Goal: Task Accomplishment & Management: Manage account settings

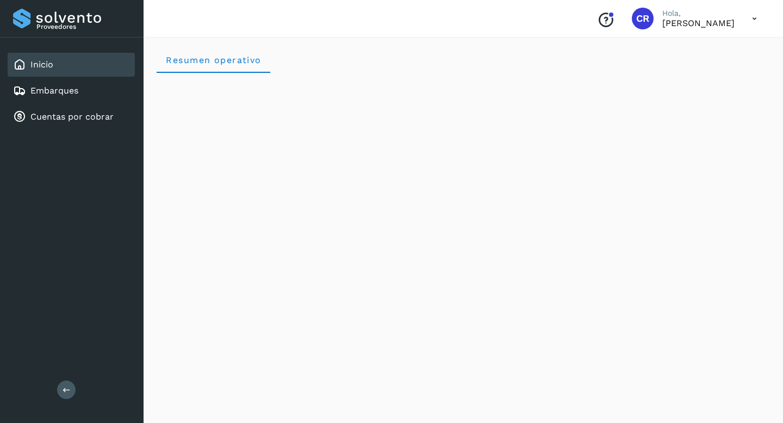
click at [91, 120] on link "Cuentas por cobrar" at bounding box center [71, 116] width 83 height 10
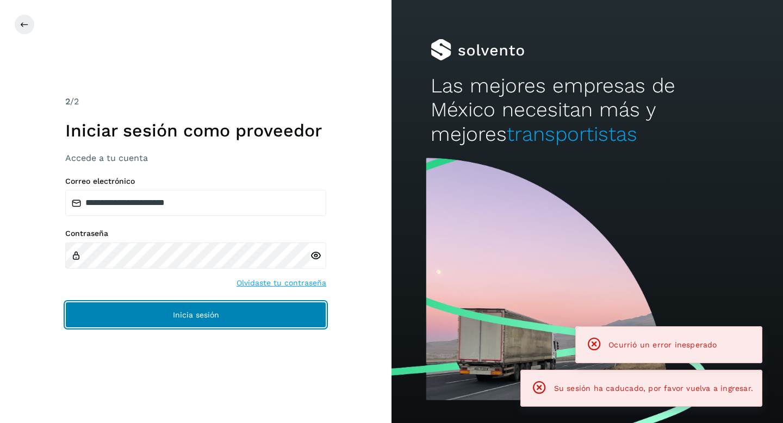
click at [228, 311] on button "Inicia sesión" at bounding box center [195, 315] width 261 height 26
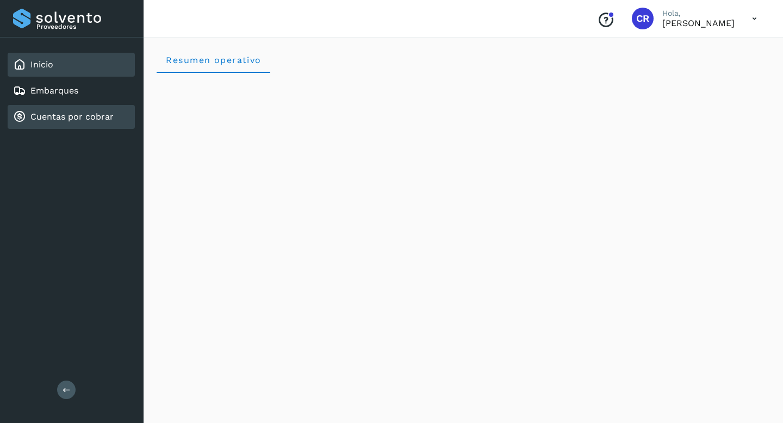
click at [90, 118] on link "Cuentas por cobrar" at bounding box center [71, 116] width 83 height 10
